Goal: Transaction & Acquisition: Book appointment/travel/reservation

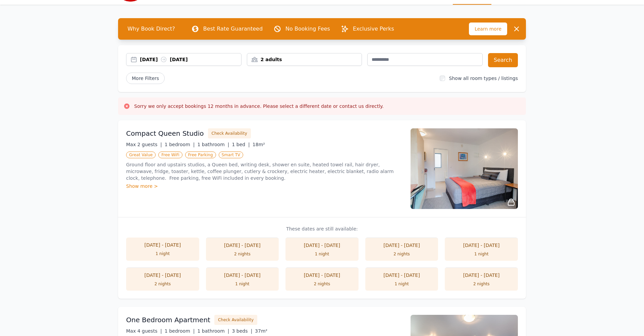
scroll to position [17, 0]
click at [471, 245] on div "[DATE] - [DATE]" at bounding box center [482, 245] width 60 height 7
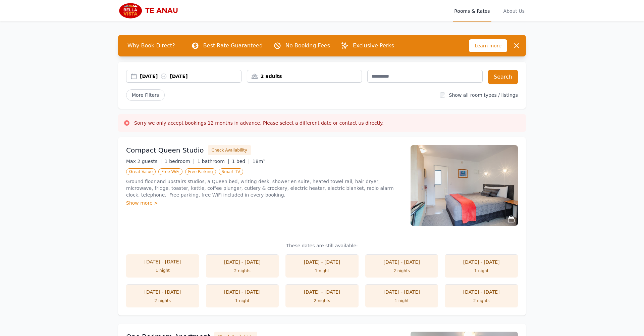
scroll to position [0, 0]
click at [192, 77] on div "[DATE] [DATE]" at bounding box center [190, 76] width 101 height 7
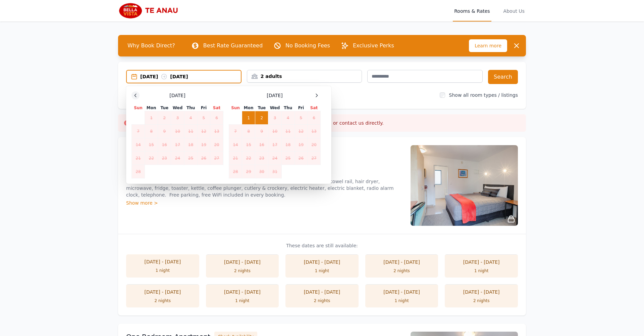
click at [135, 93] on icon at bounding box center [135, 95] width 5 height 5
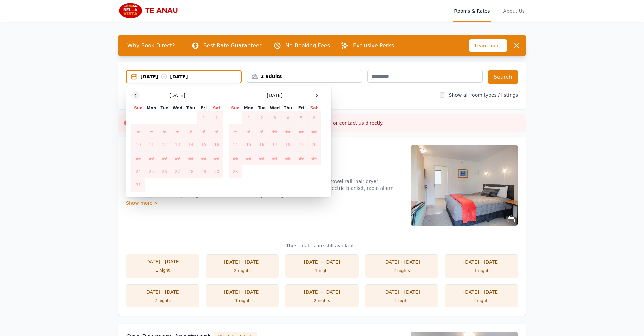
click at [135, 93] on icon at bounding box center [135, 95] width 5 height 5
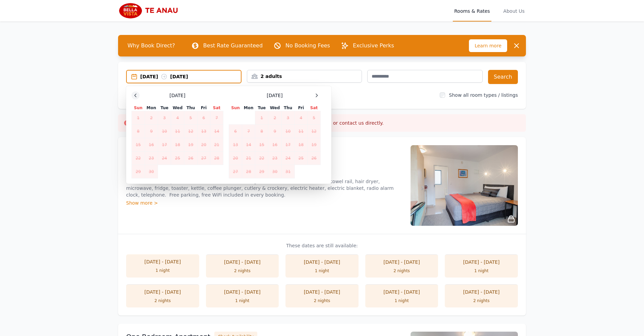
click at [135, 93] on icon at bounding box center [135, 95] width 5 height 5
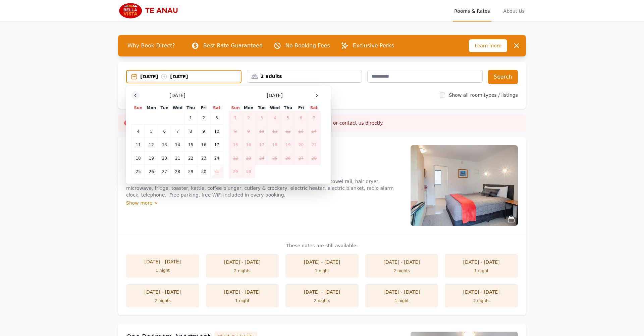
click at [135, 93] on icon at bounding box center [135, 95] width 5 height 5
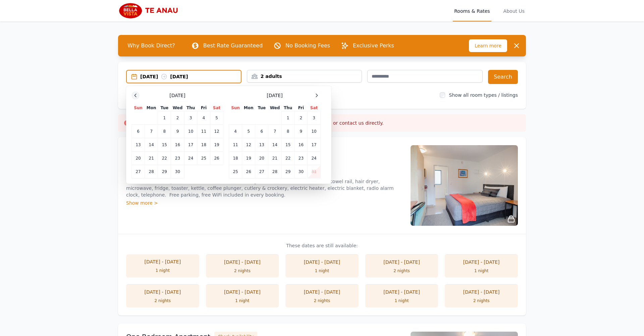
click at [135, 93] on icon at bounding box center [135, 95] width 5 height 5
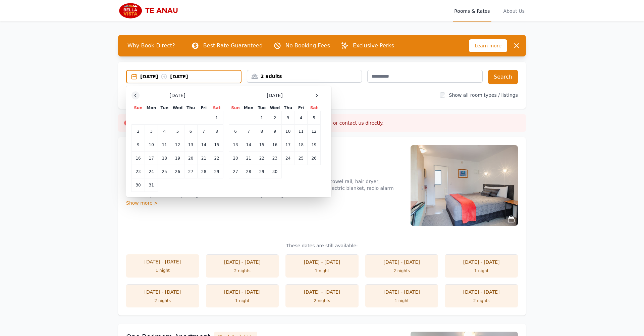
click at [135, 93] on icon at bounding box center [135, 95] width 5 height 5
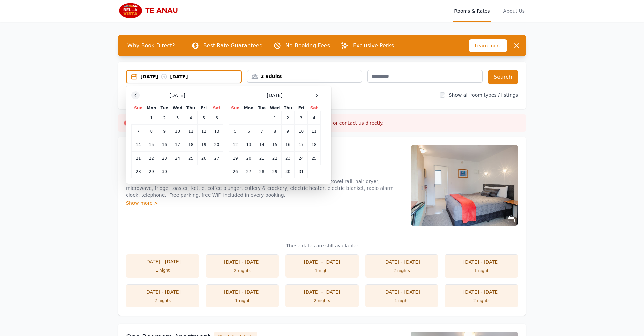
click at [135, 93] on icon at bounding box center [135, 95] width 5 height 5
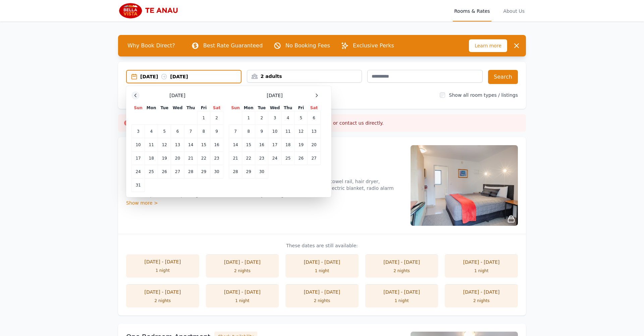
click at [135, 93] on icon at bounding box center [135, 95] width 5 height 5
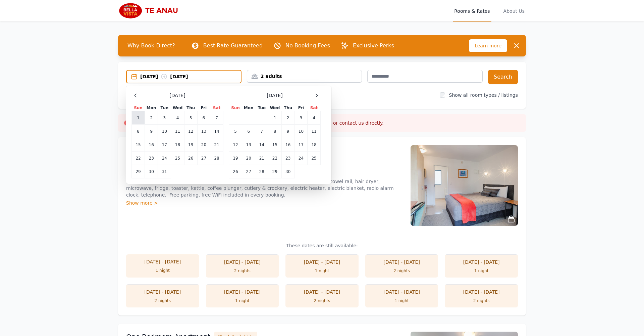
click at [138, 117] on td "1" at bounding box center [138, 117] width 13 height 13
click at [155, 116] on td "2" at bounding box center [151, 117] width 13 height 13
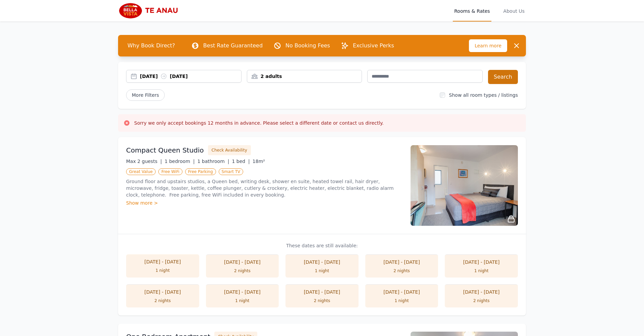
click at [508, 77] on button "Search" at bounding box center [503, 77] width 30 height 14
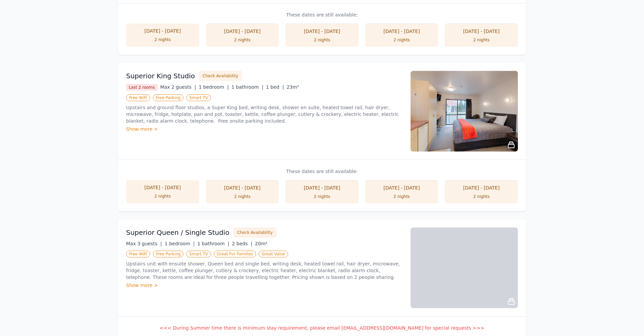
scroll to position [388, 0]
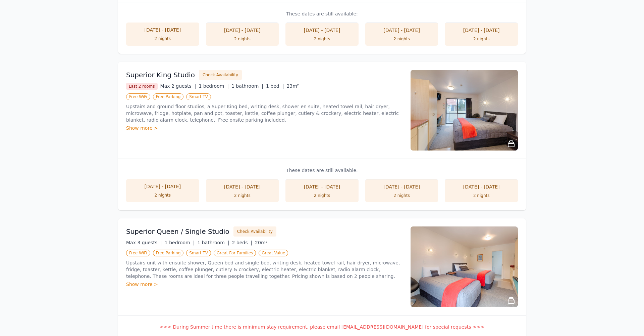
click at [320, 191] on li "[DATE] - [DATE] 2 nights" at bounding box center [322, 190] width 73 height 23
